Goal: Task Accomplishment & Management: Use online tool/utility

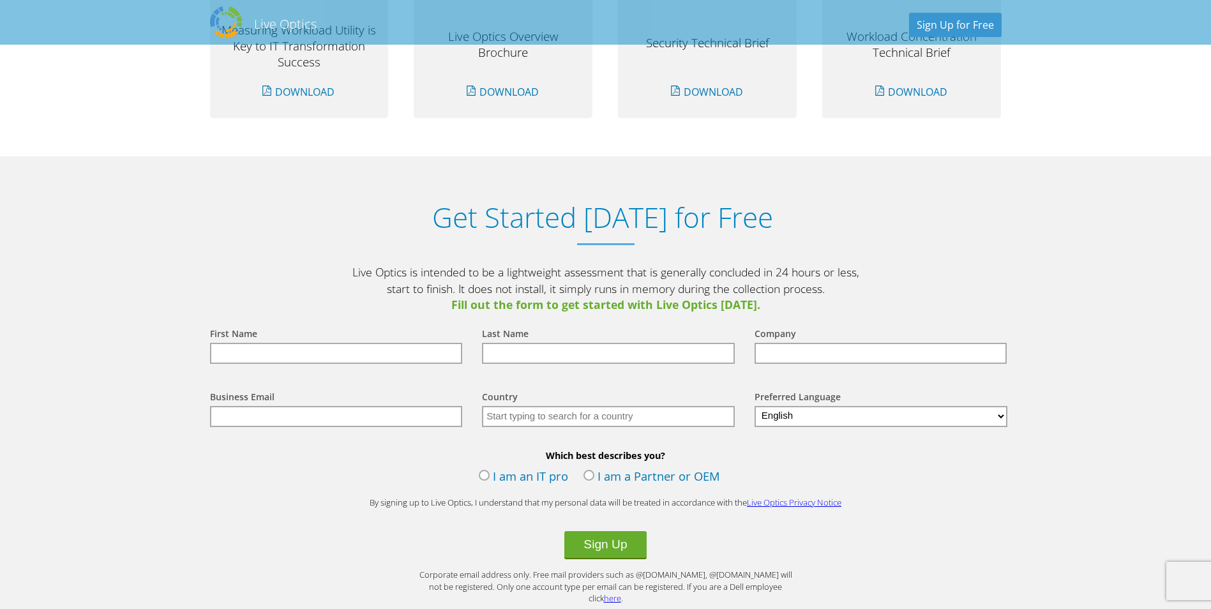
scroll to position [1277, 0]
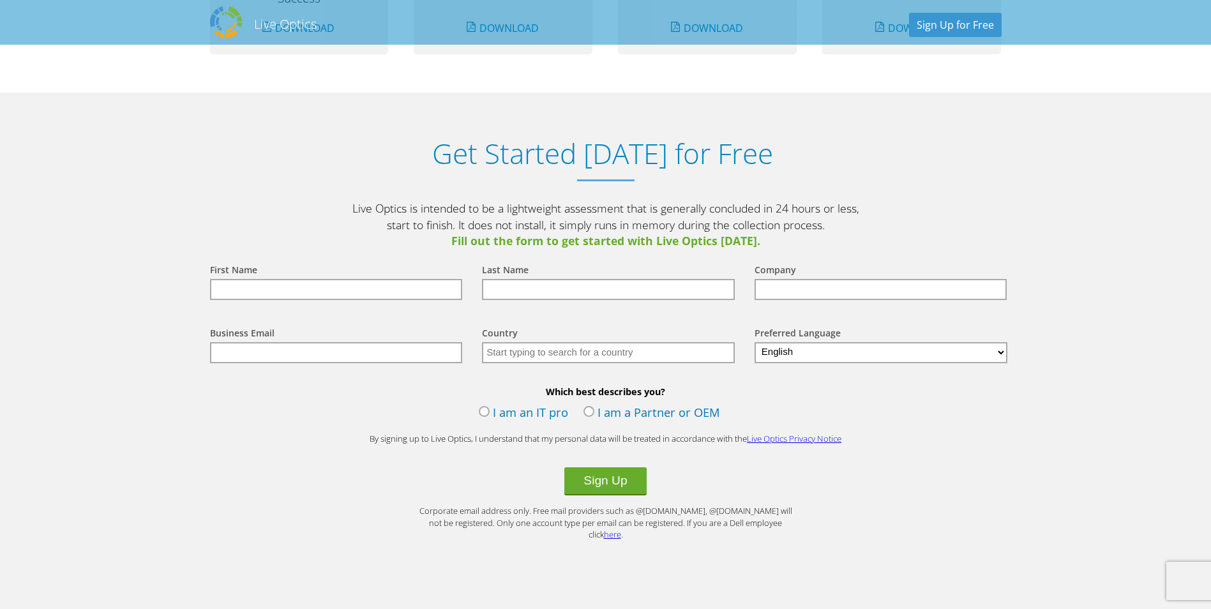
click at [621, 529] on link "here" at bounding box center [612, 534] width 17 height 11
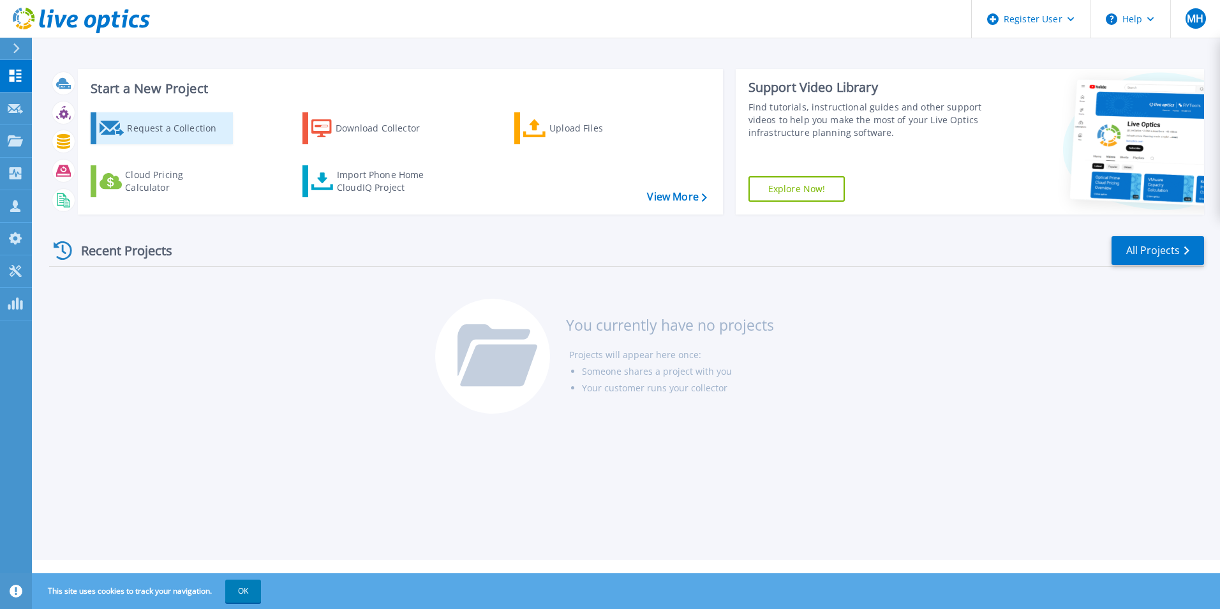
click at [169, 136] on div "Request a Collection" at bounding box center [178, 129] width 102 height 26
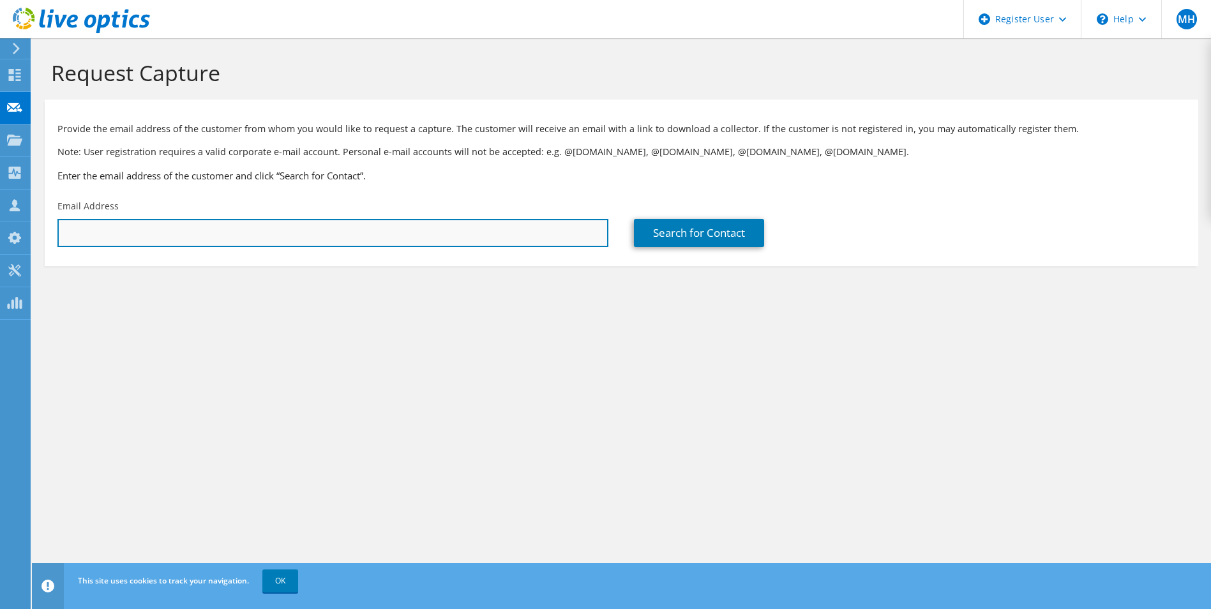
click at [143, 234] on input "text" at bounding box center [332, 233] width 551 height 28
paste input "kasiviswanath.m@chemogroup.com"
type input "kasiviswanath.m@chemogroup.com"
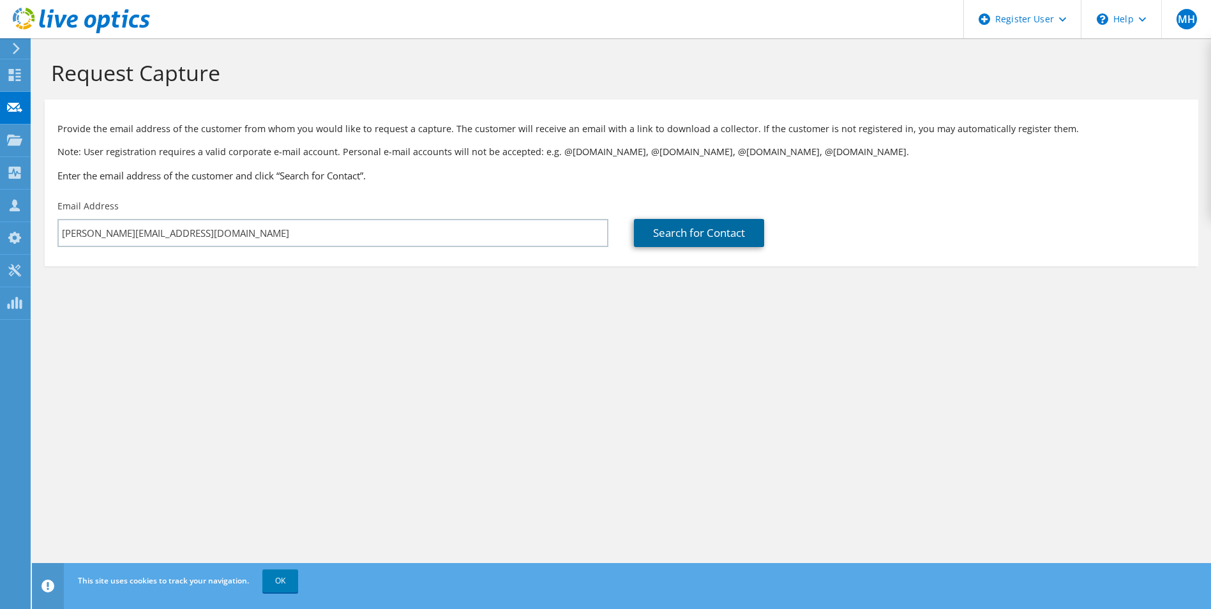
click at [728, 231] on link "Search for Contact" at bounding box center [699, 233] width 130 height 28
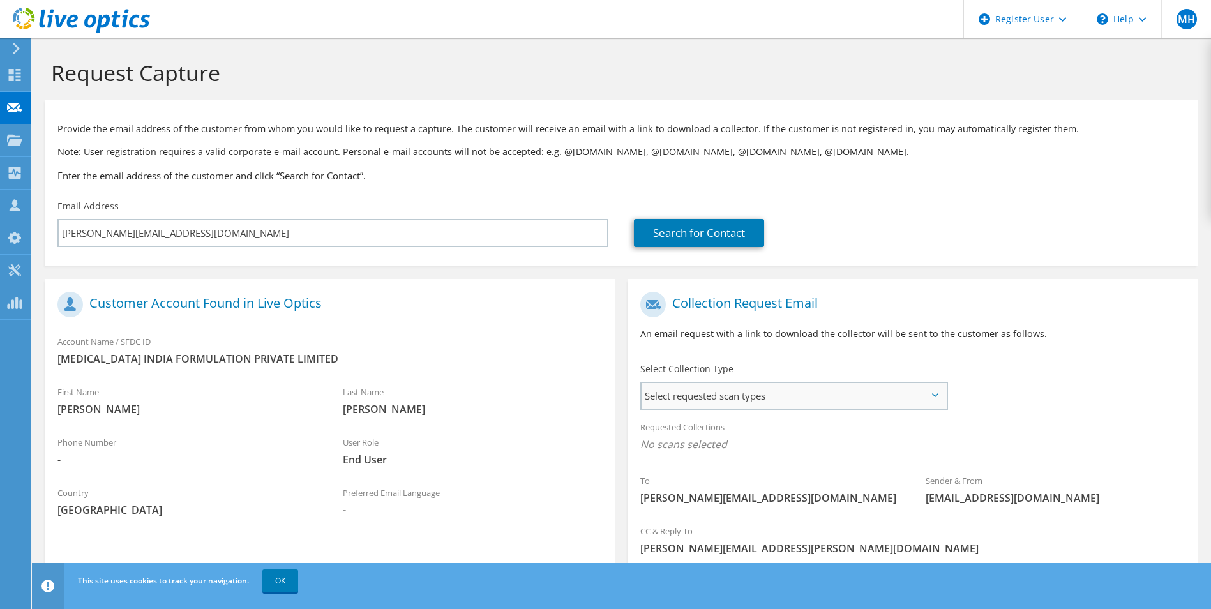
click at [785, 397] on span "Select requested scan types" at bounding box center [793, 396] width 304 height 26
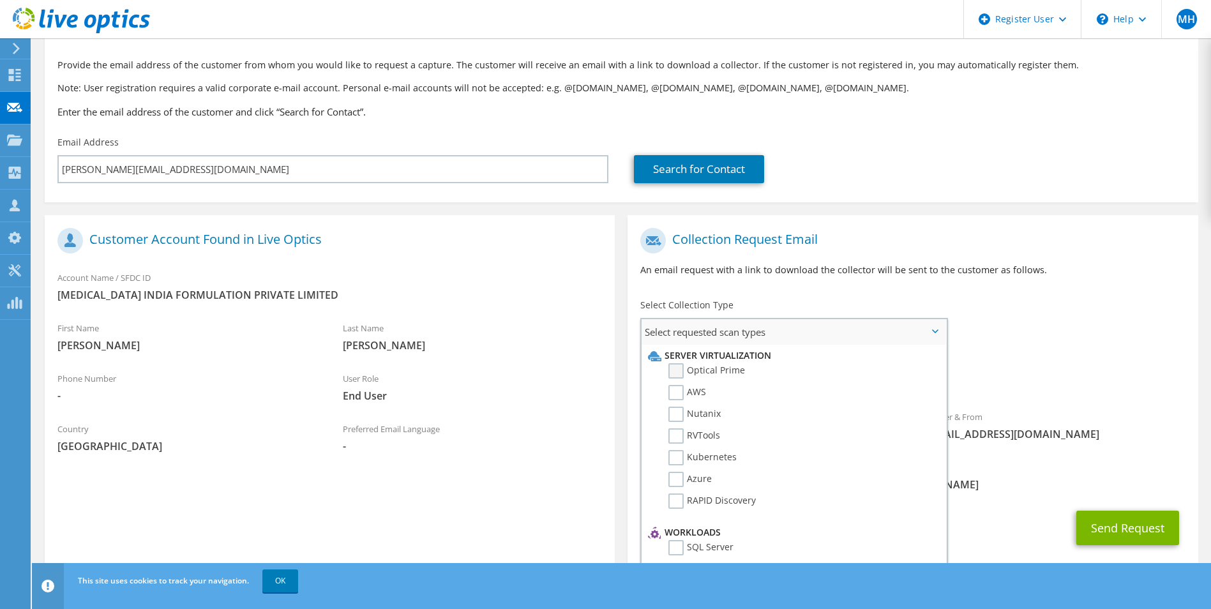
click at [673, 369] on label "Optical Prime" at bounding box center [706, 370] width 77 height 15
click at [0, 0] on input "Optical Prime" at bounding box center [0, 0] width 0 height 0
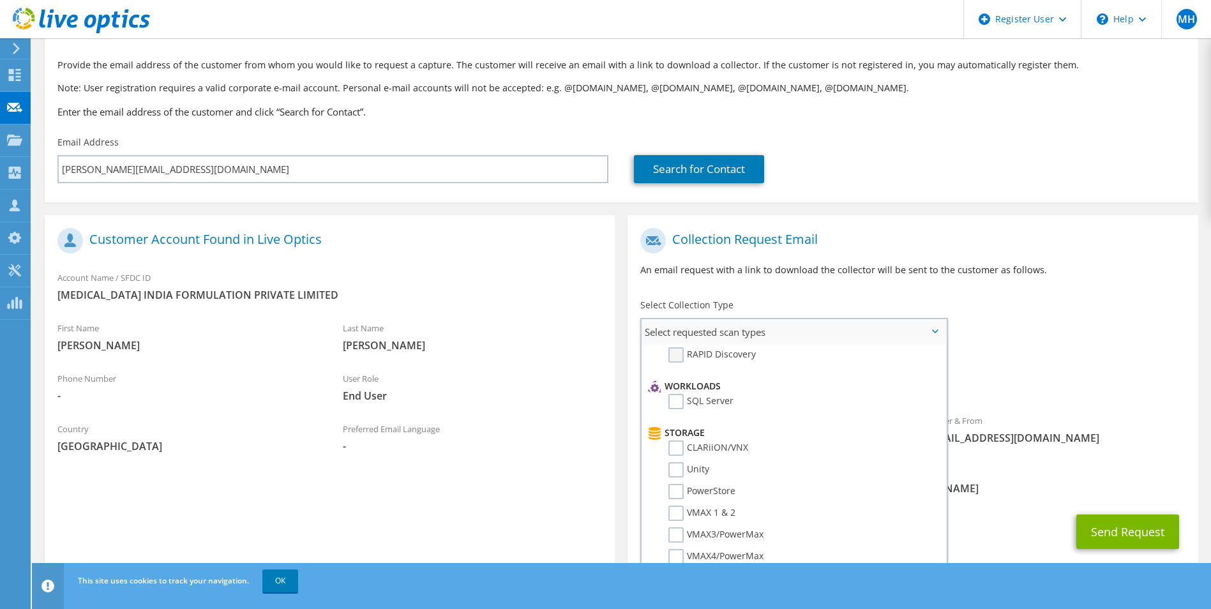
scroll to position [128, 0]
click at [685, 420] on label "SQL Server" at bounding box center [700, 419] width 65 height 15
click at [0, 0] on input "SQL Server" at bounding box center [0, 0] width 0 height 0
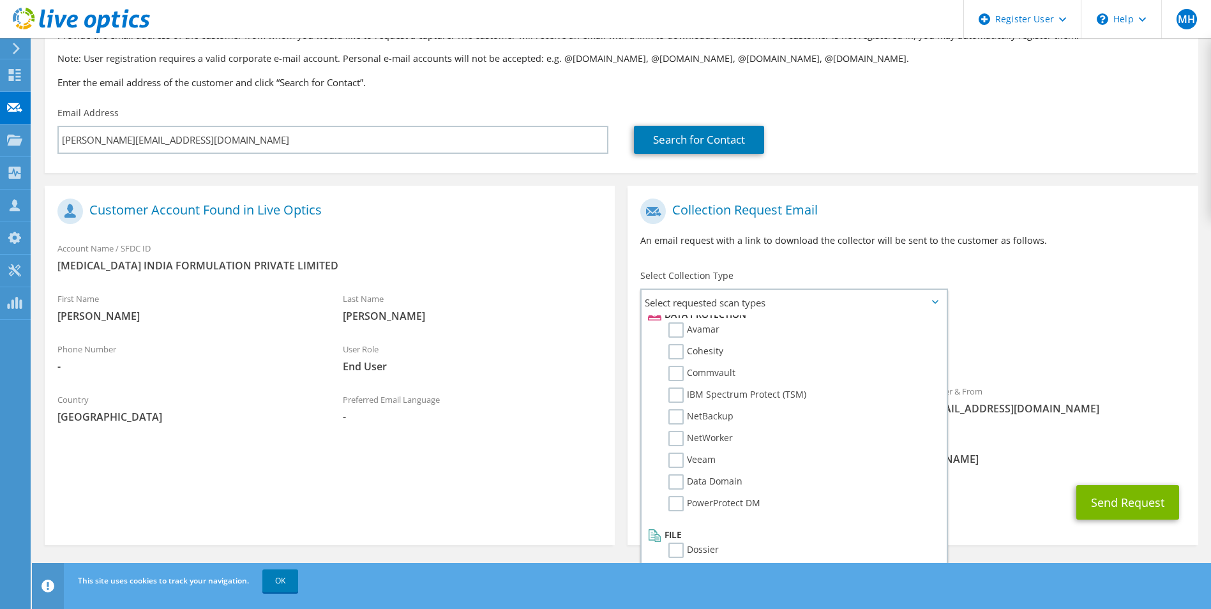
click at [1046, 461] on span "[PERSON_NAME][EMAIL_ADDRESS][PERSON_NAME][DOMAIN_NAME]" at bounding box center [912, 459] width 544 height 14
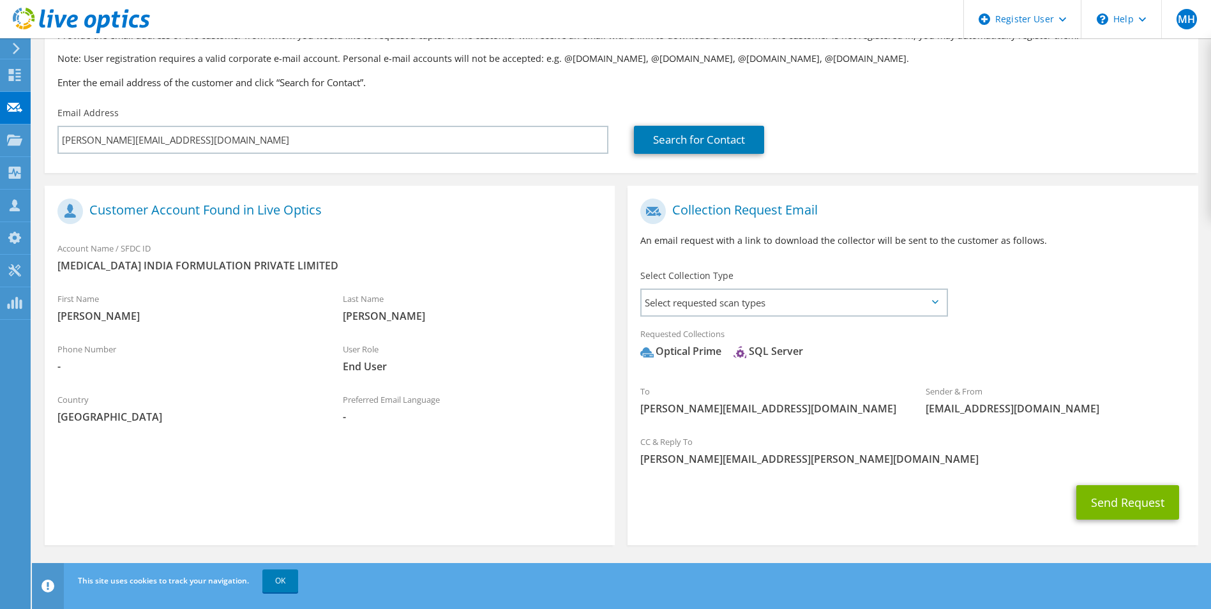
click at [866, 322] on div "Requested Collections No scans selected Optical Prime SQL Server" at bounding box center [912, 345] width 570 height 51
click at [866, 304] on span "Select requested scan types" at bounding box center [793, 303] width 304 height 26
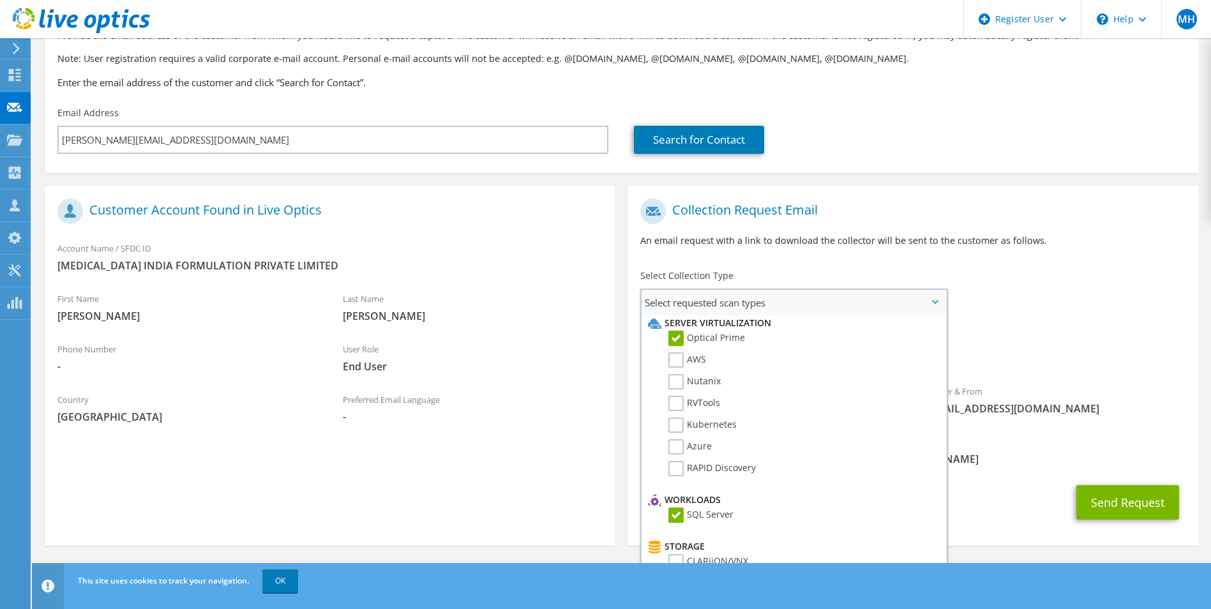
scroll to position [0, 0]
click at [1040, 452] on span "[PERSON_NAME][EMAIL_ADDRESS][PERSON_NAME][DOMAIN_NAME]" at bounding box center [912, 459] width 544 height 14
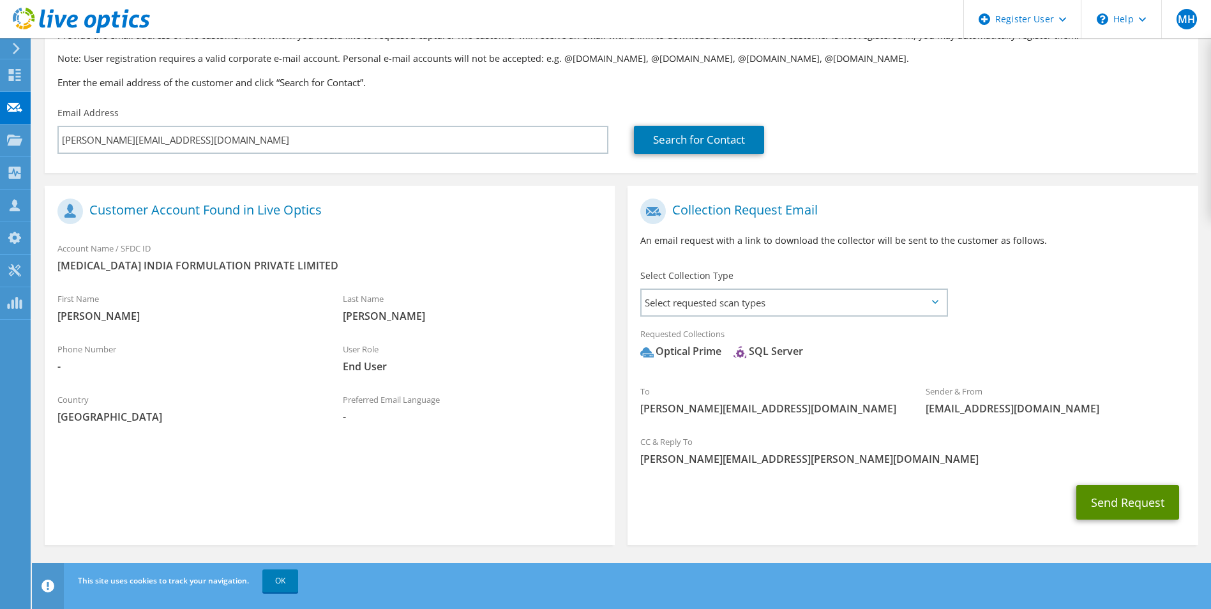
click at [1106, 497] on button "Send Request" at bounding box center [1127, 502] width 103 height 34
